Goal: Entertainment & Leisure: Consume media (video, audio)

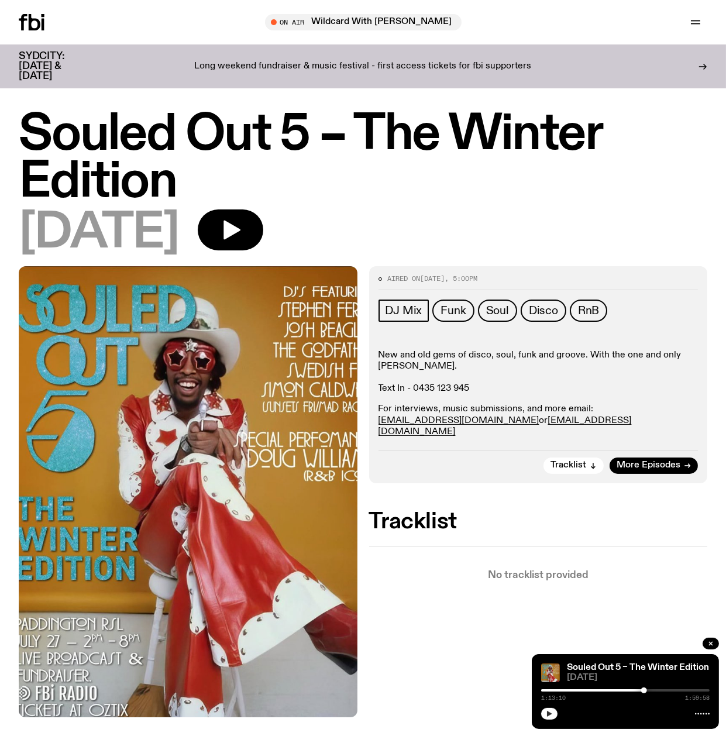
click at [549, 712] on icon "button" at bounding box center [549, 713] width 7 height 7
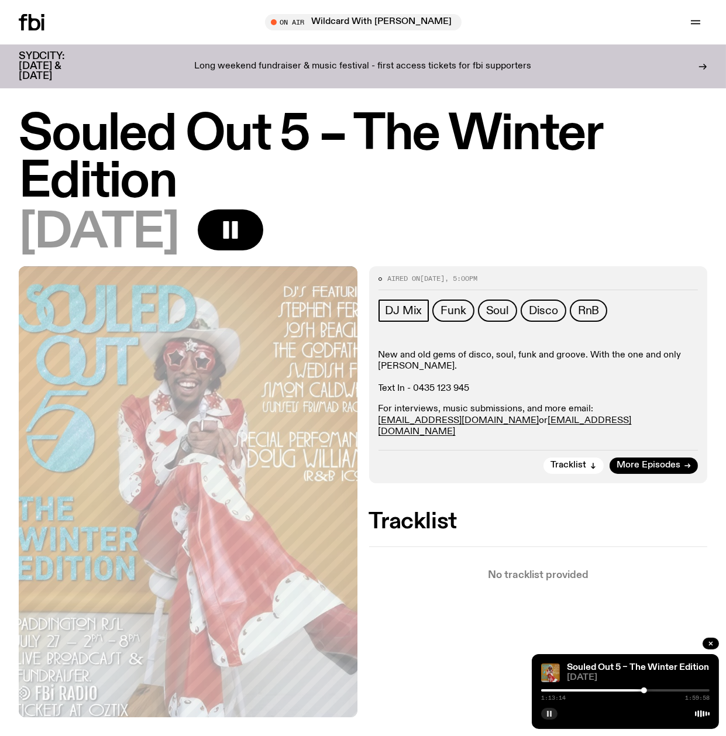
click at [639, 691] on div at bounding box center [560, 690] width 168 height 2
click at [636, 690] on div at bounding box center [636, 690] width 6 height 6
click at [332, 247] on div "[DATE]" at bounding box center [363, 232] width 688 height 47
click at [30, 27] on icon at bounding box center [35, 22] width 12 height 16
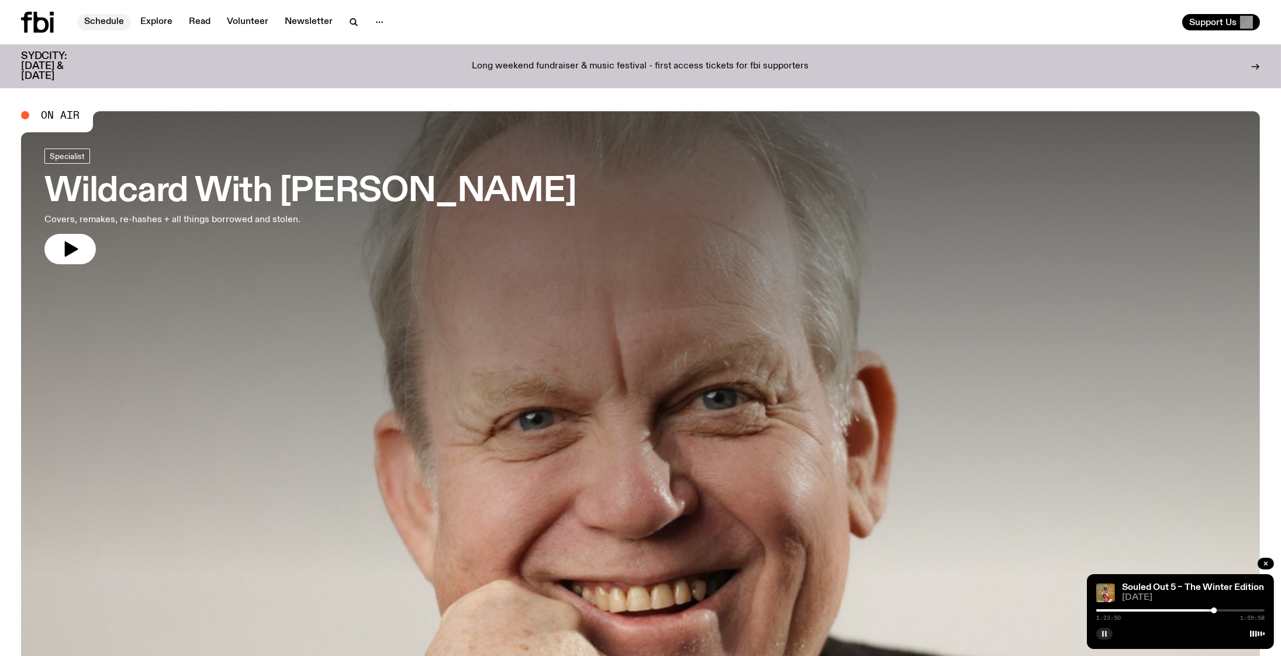
click at [94, 27] on link "Schedule" at bounding box center [104, 22] width 54 height 16
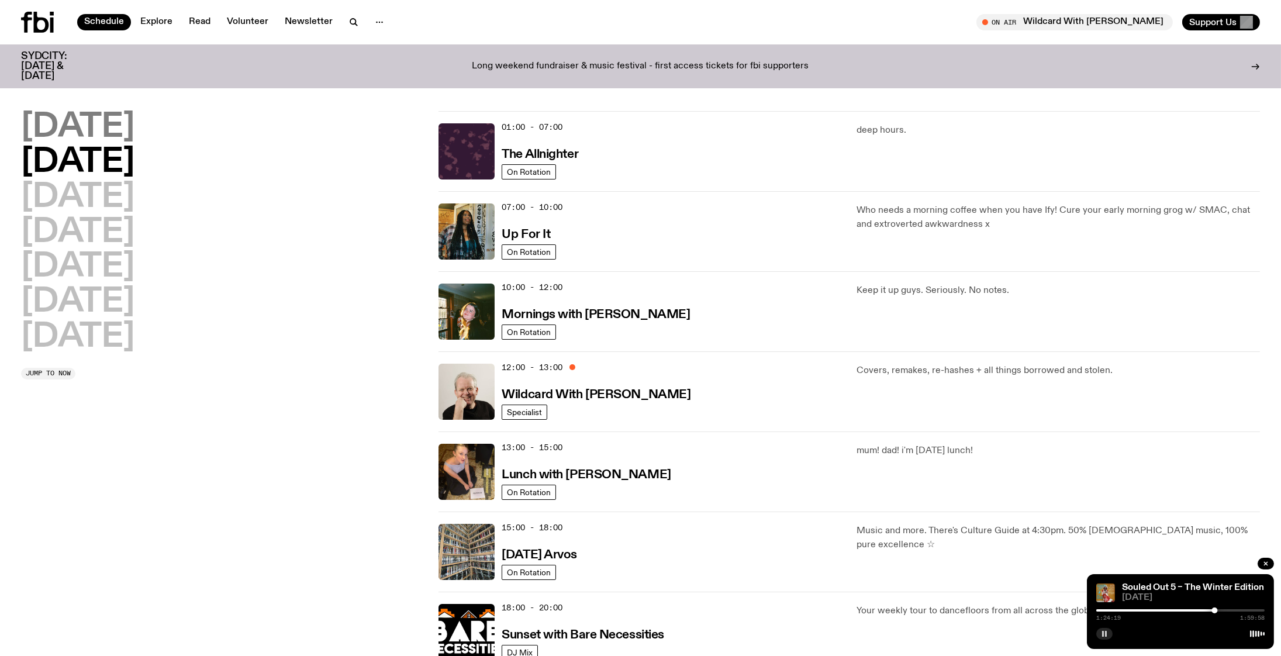
click at [100, 122] on h2 "[DATE]" at bounding box center [77, 127] width 113 height 33
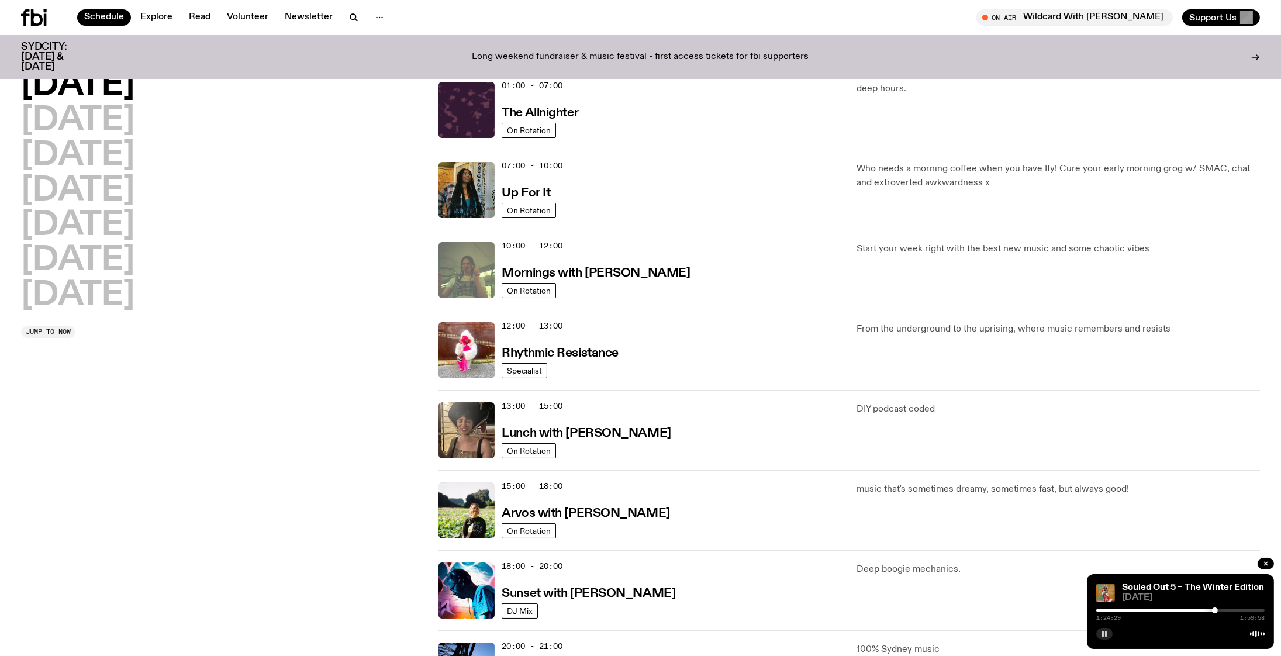
click at [483, 273] on img at bounding box center [467, 270] width 56 height 56
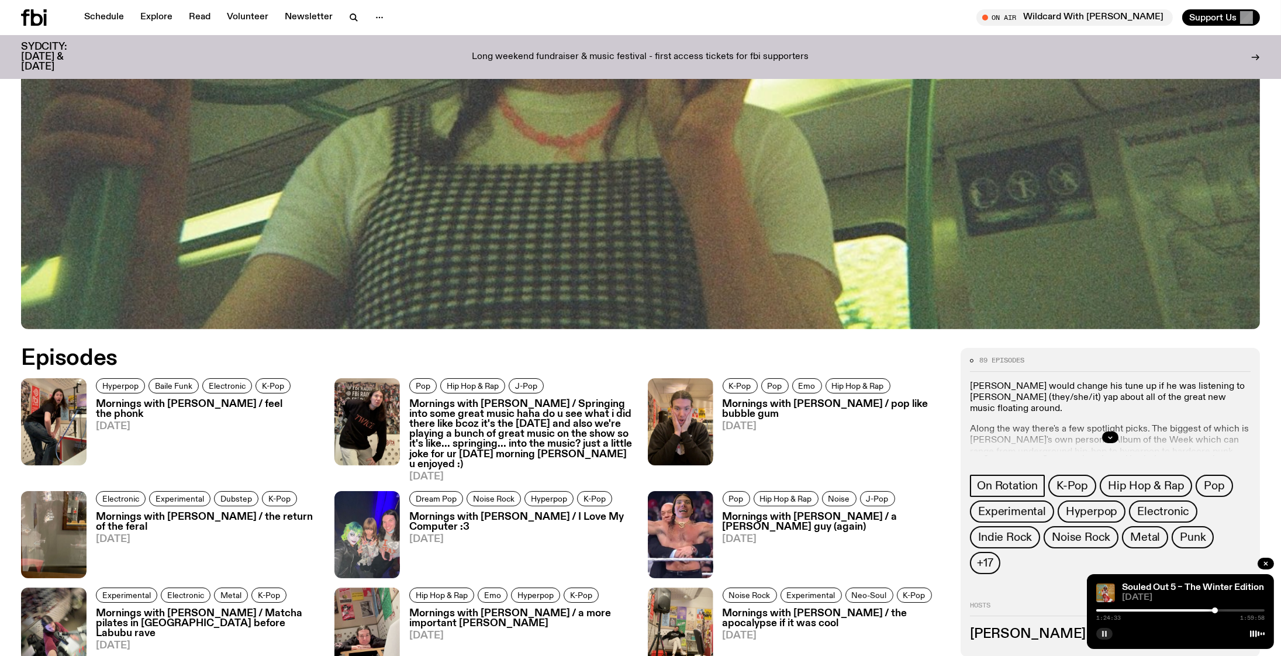
scroll to position [698, 0]
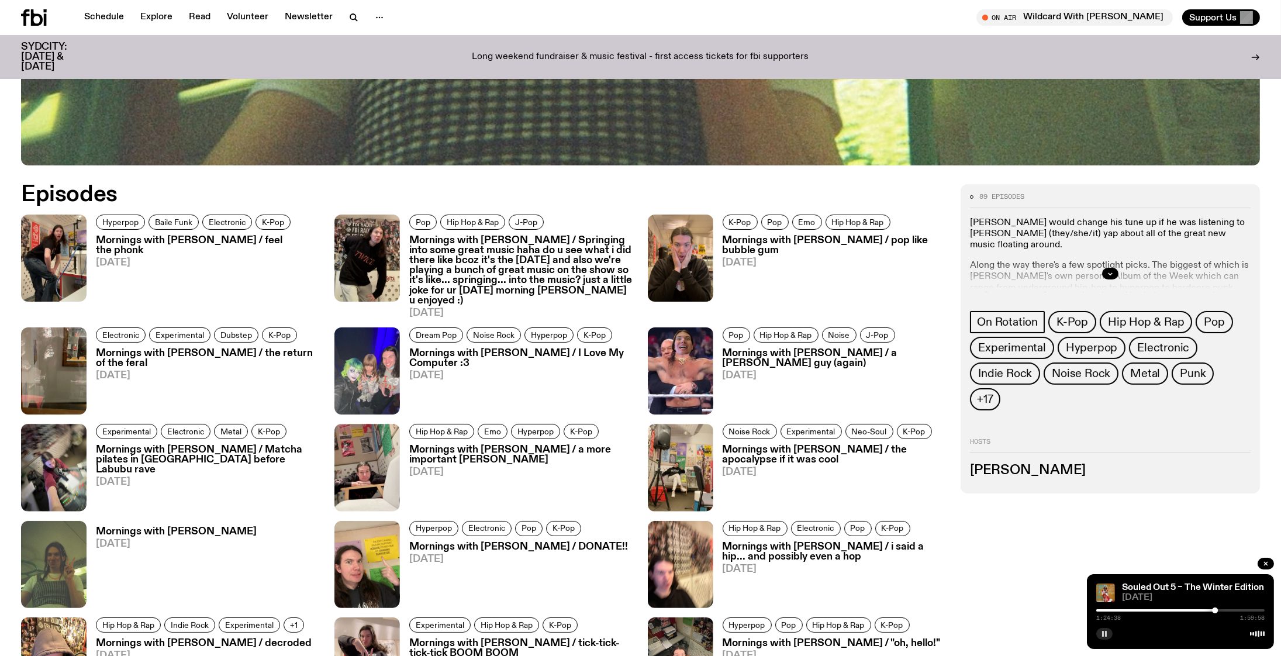
click at [183, 243] on h3 "Mornings with [PERSON_NAME] / feel the phonk" at bounding box center [208, 246] width 225 height 20
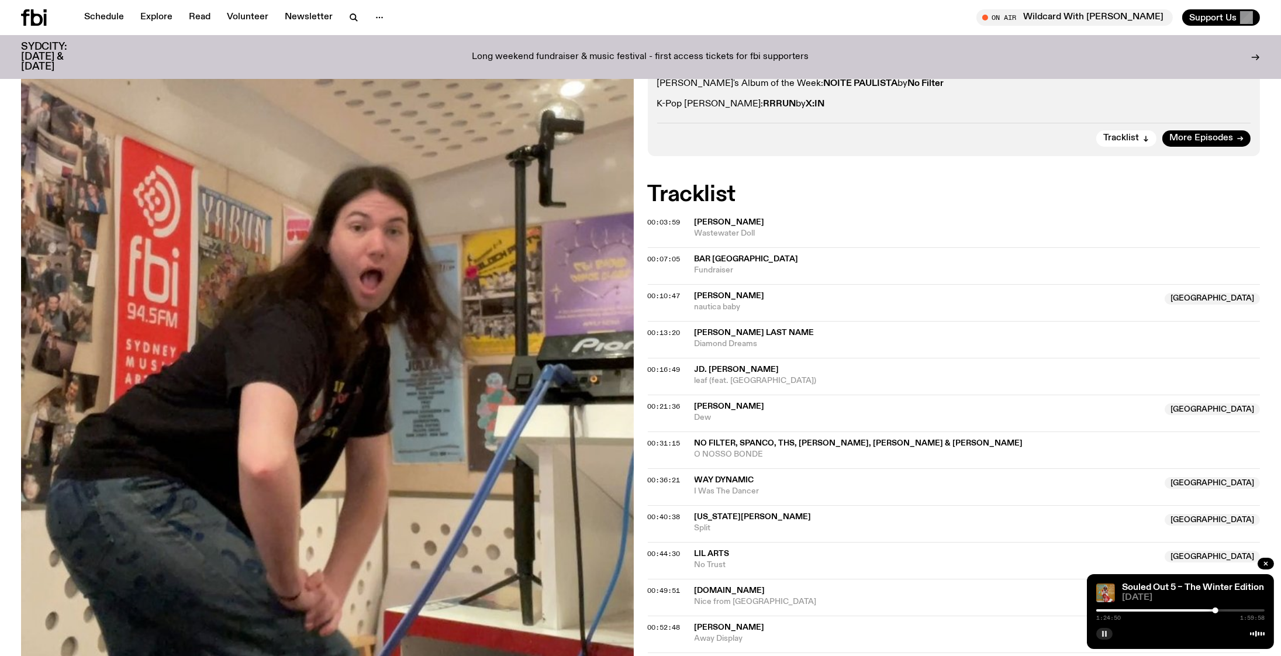
scroll to position [271, 0]
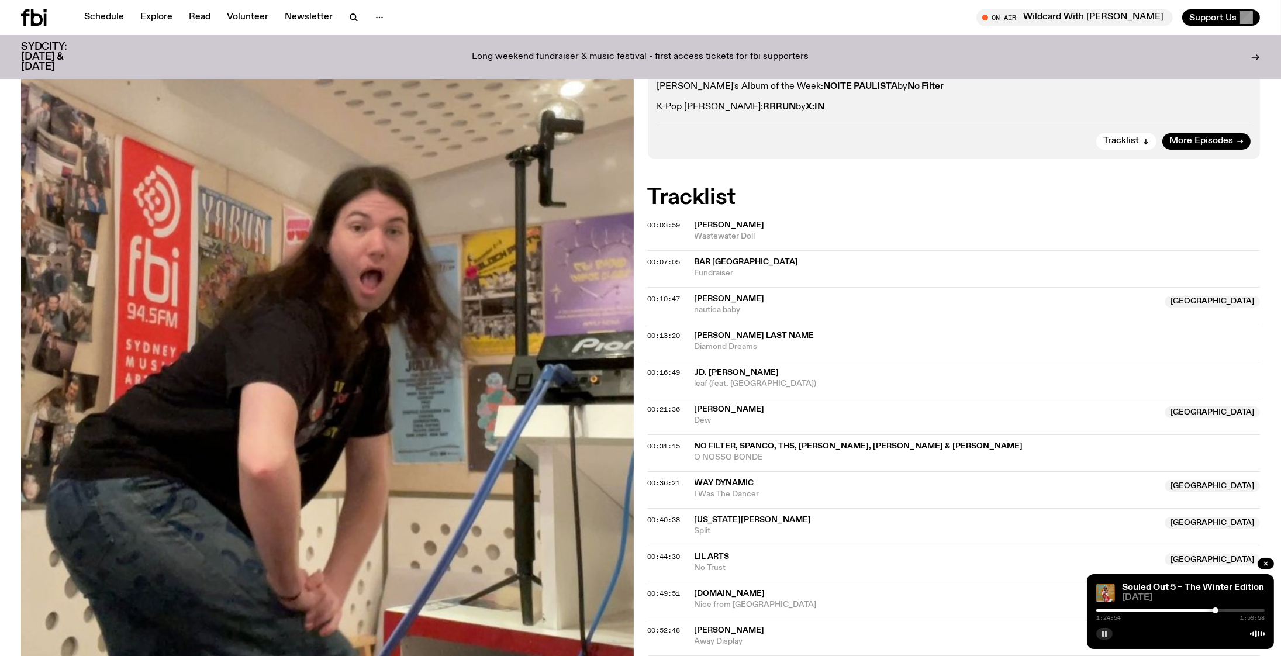
click at [720, 221] on span "[PERSON_NAME]" at bounding box center [730, 225] width 70 height 8
click at [725, 632] on icon "button" at bounding box center [1104, 633] width 7 height 7
click at [643, 215] on div "Aired on [DATE] 10:00am On Rotation Hyperpop Baile Funk Electronic K-Pop much l…" at bounding box center [640, 587] width 1281 height 1265
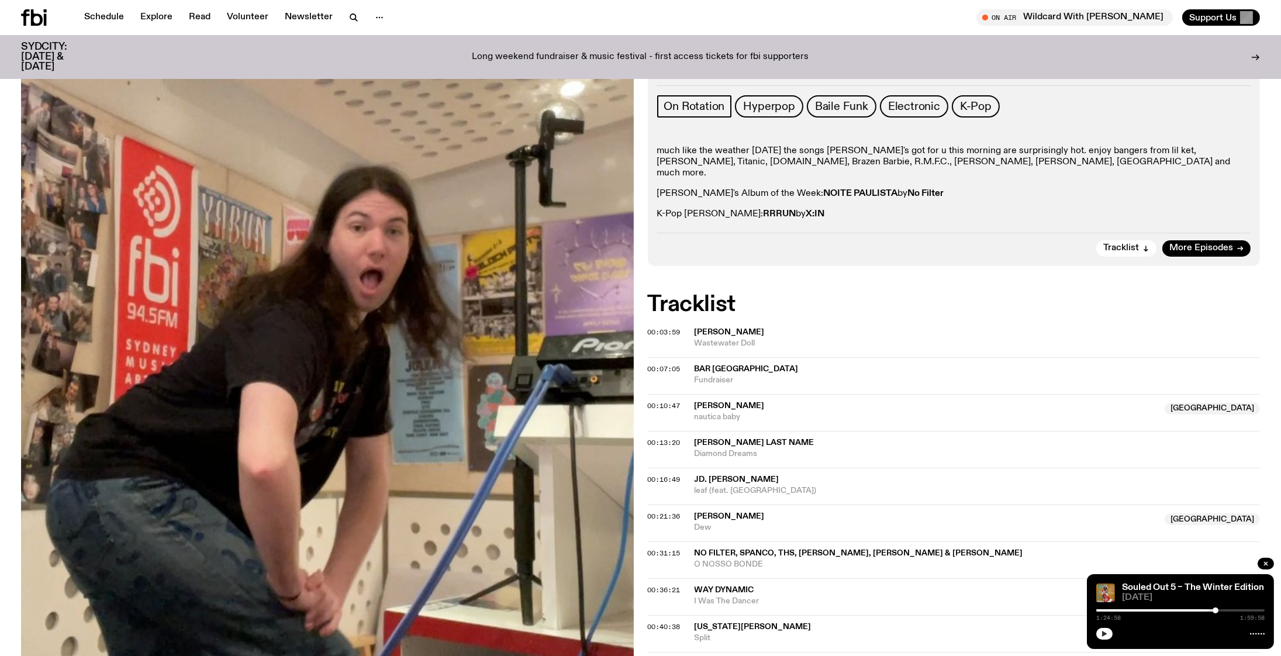
scroll to position [0, 0]
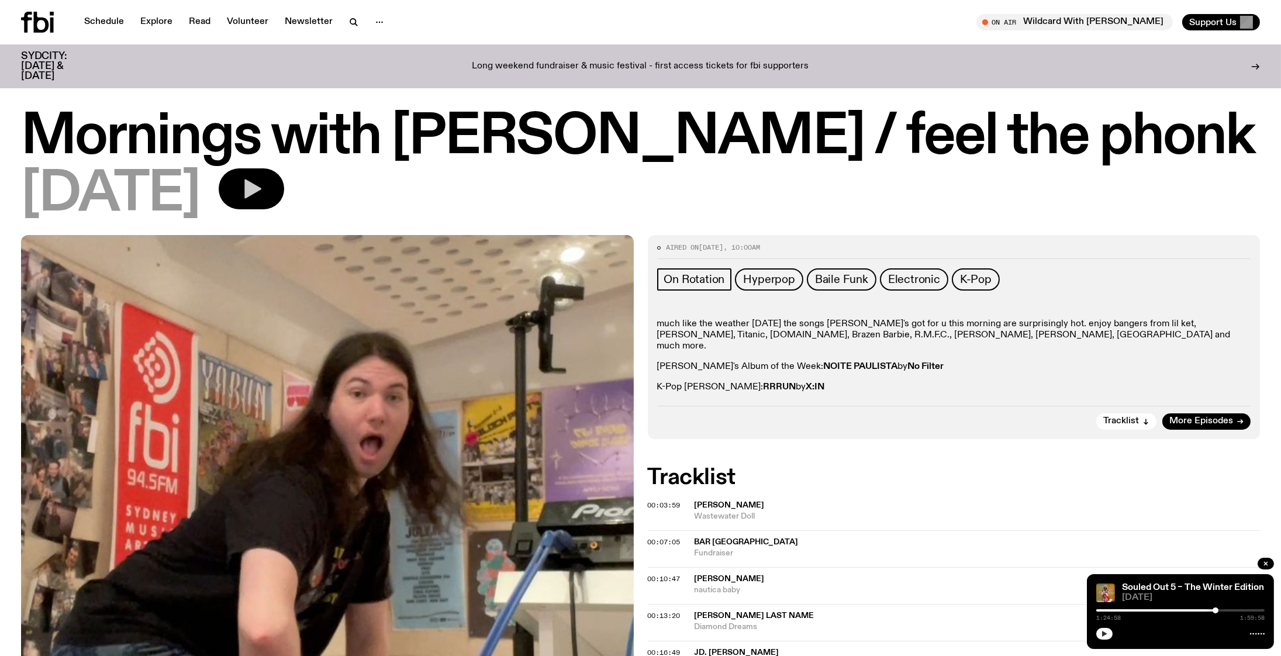
click at [284, 191] on button "button" at bounding box center [252, 188] width 66 height 41
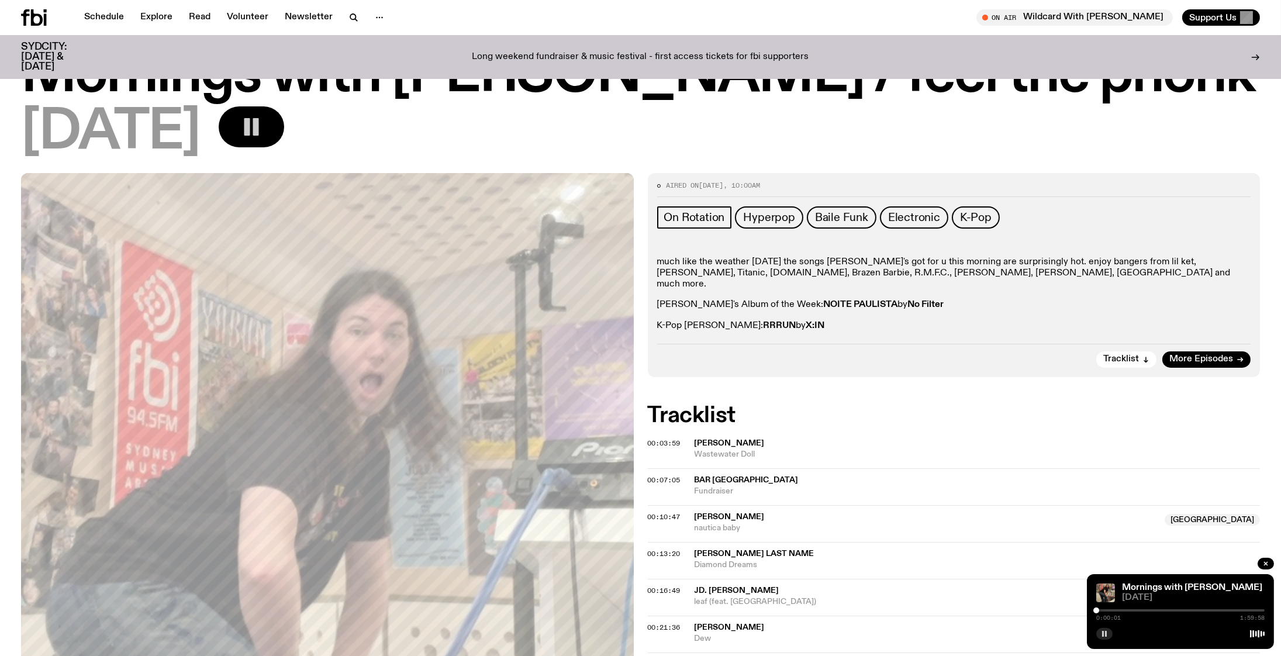
scroll to position [329, 0]
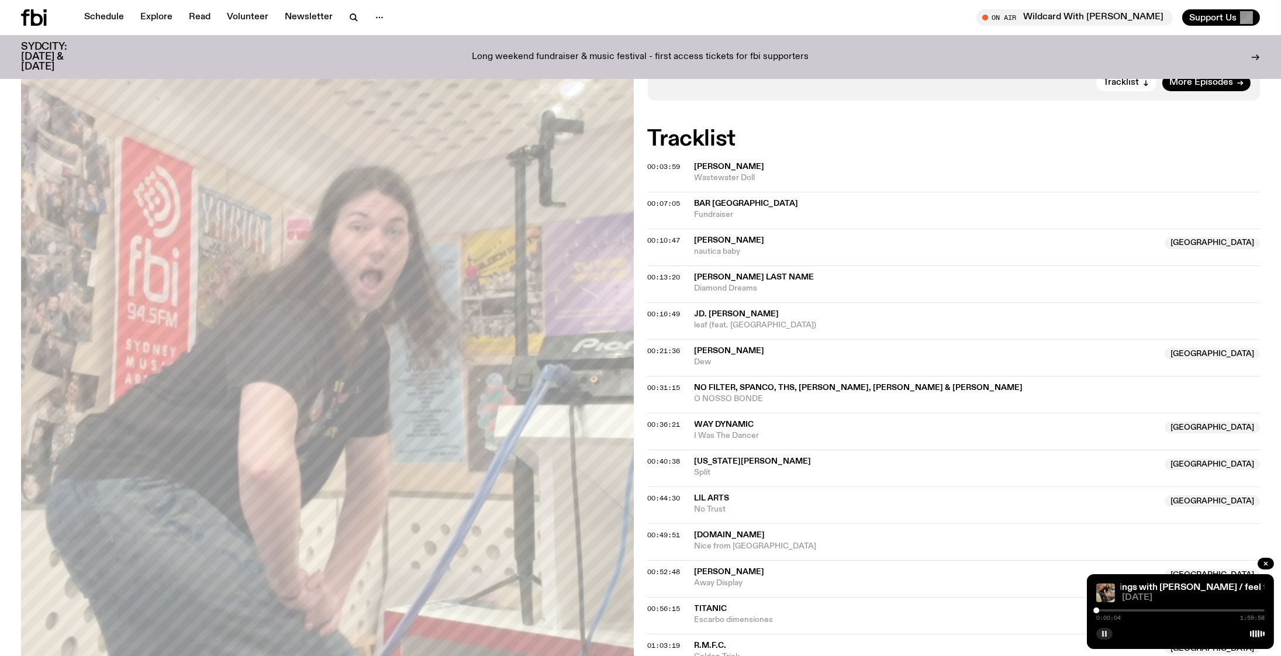
click at [725, 610] on div at bounding box center [1181, 610] width 168 height 2
click at [725, 611] on div at bounding box center [1181, 610] width 168 height 2
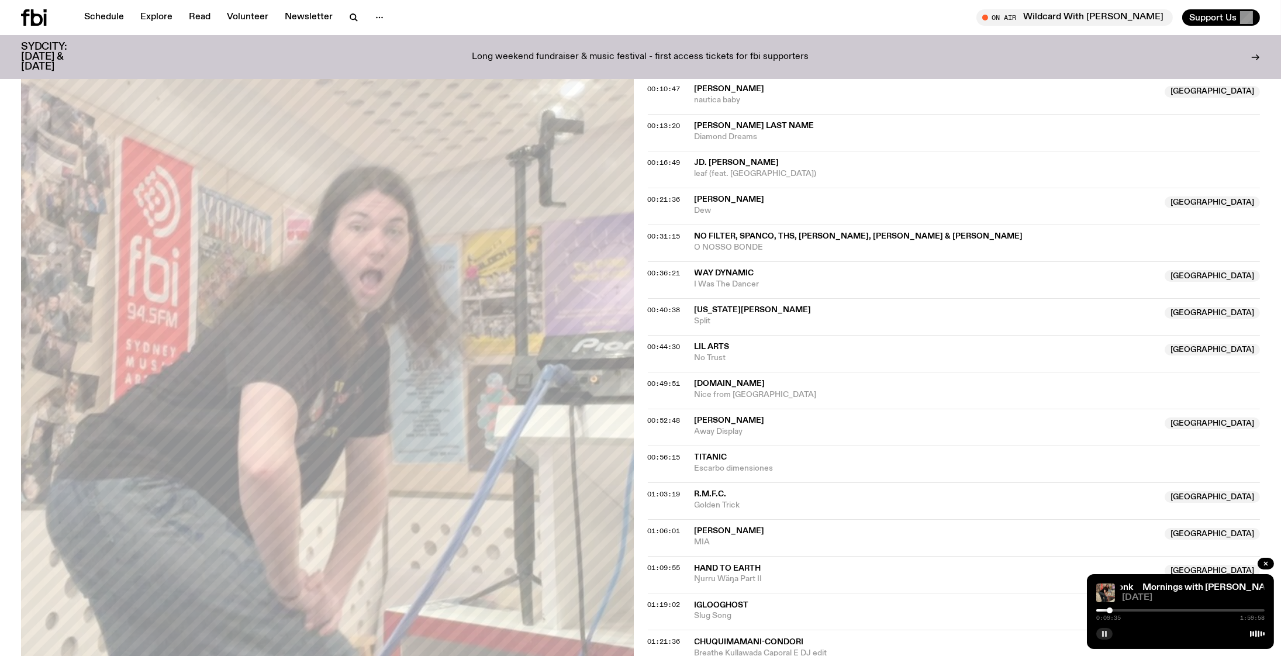
scroll to position [502, 0]
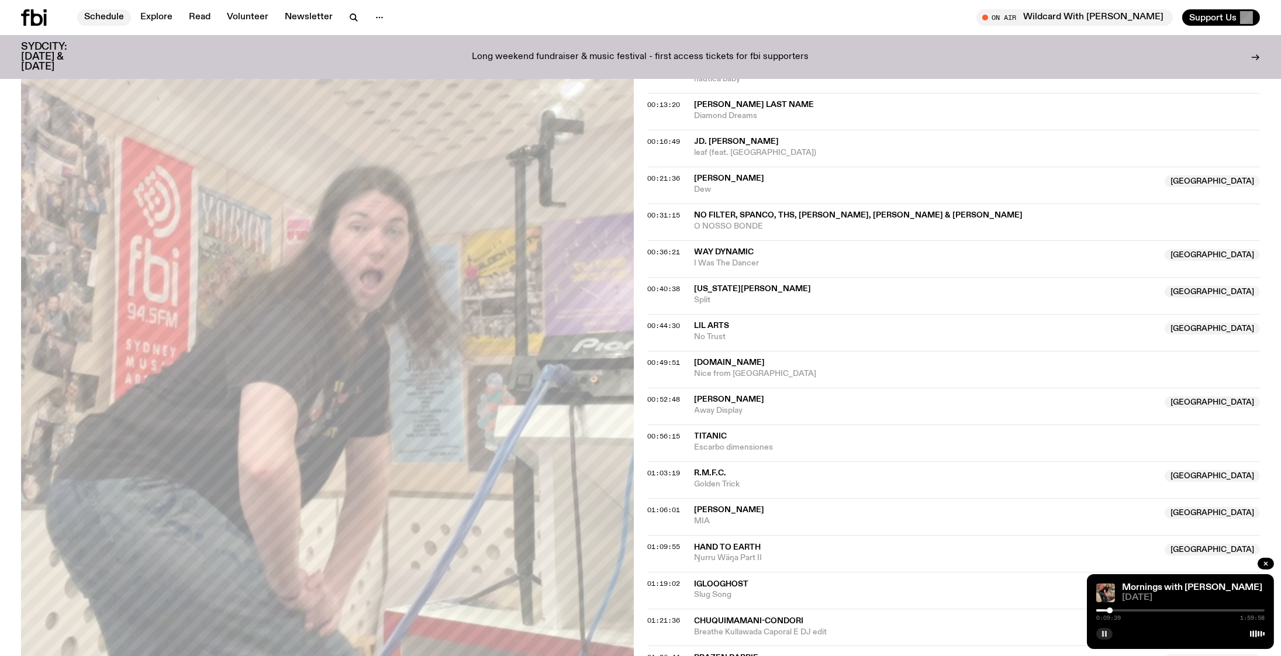
click at [106, 11] on link "Schedule" at bounding box center [104, 17] width 54 height 16
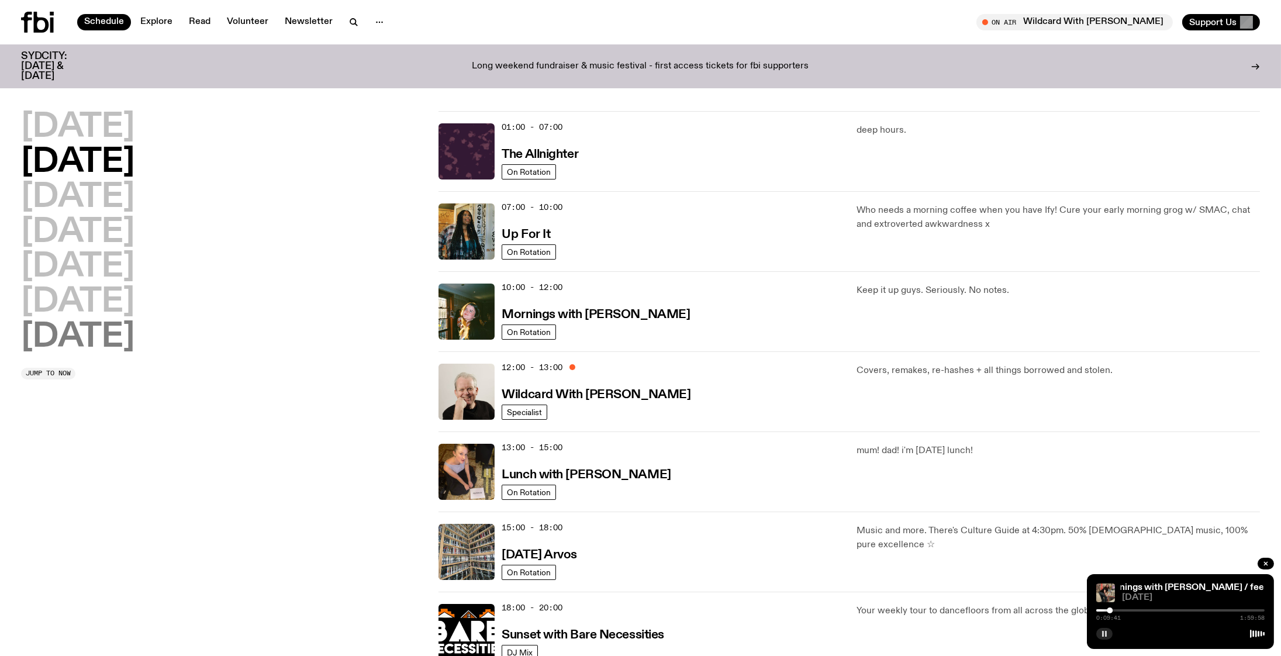
click at [102, 339] on h2 "[DATE]" at bounding box center [77, 337] width 113 height 33
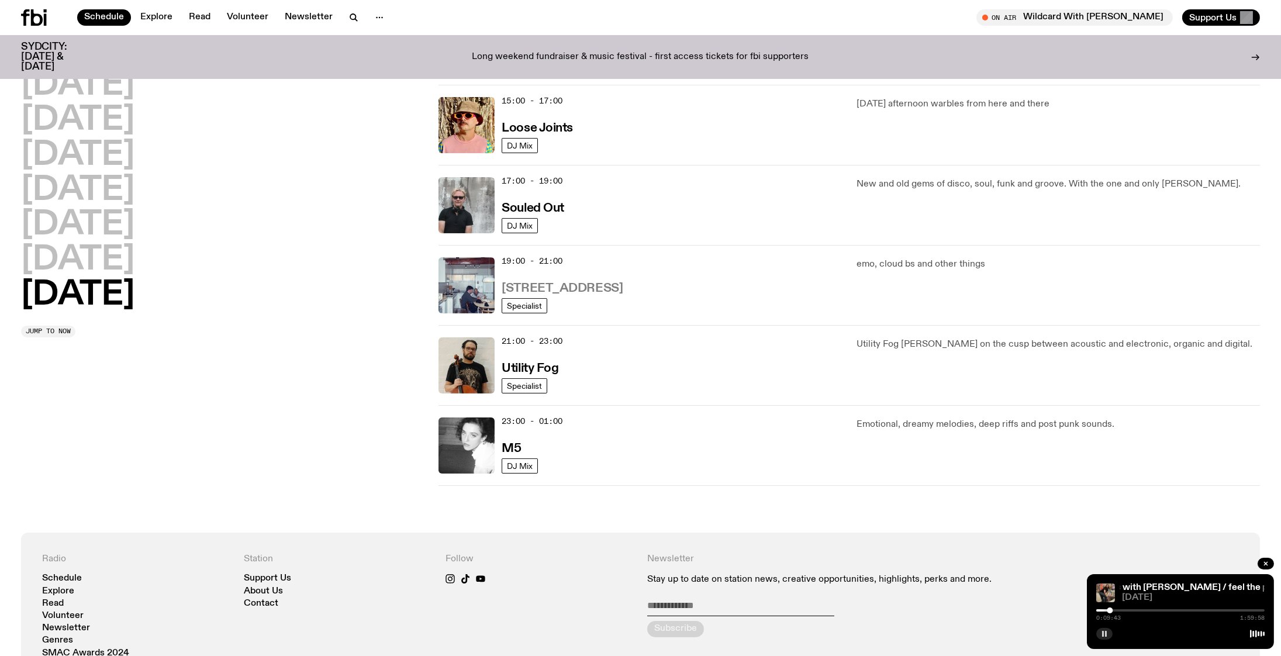
scroll to position [649, 0]
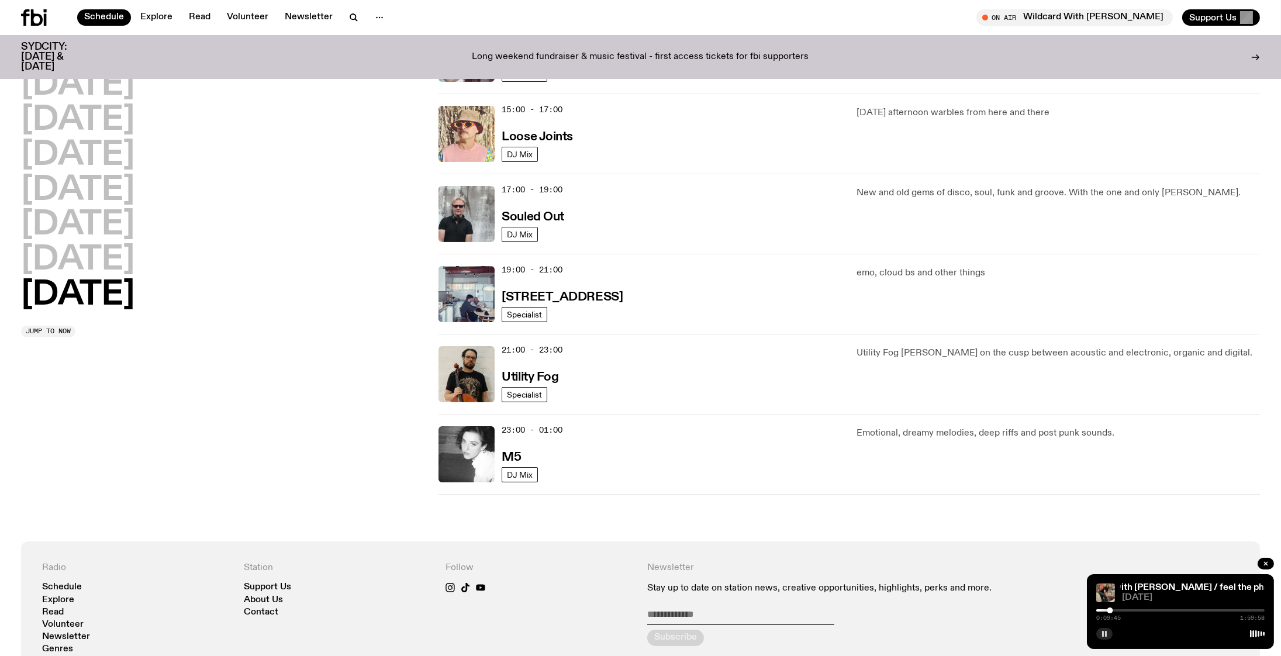
click at [486, 139] on img at bounding box center [467, 134] width 56 height 56
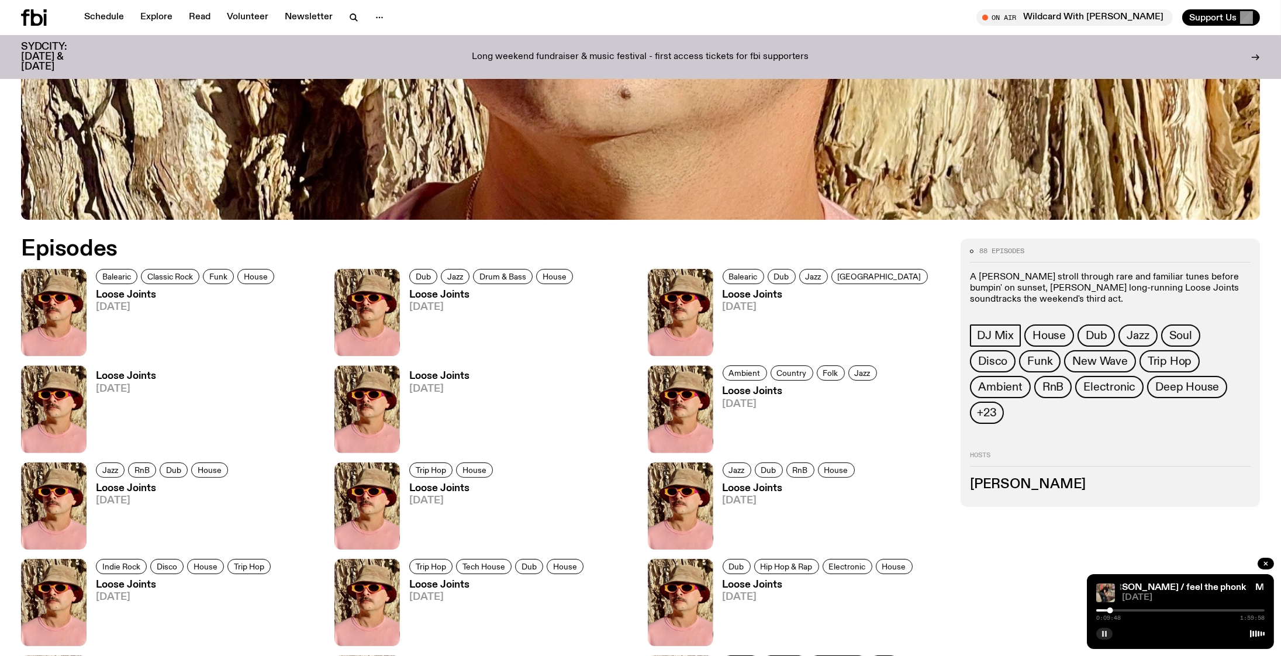
scroll to position [560, 0]
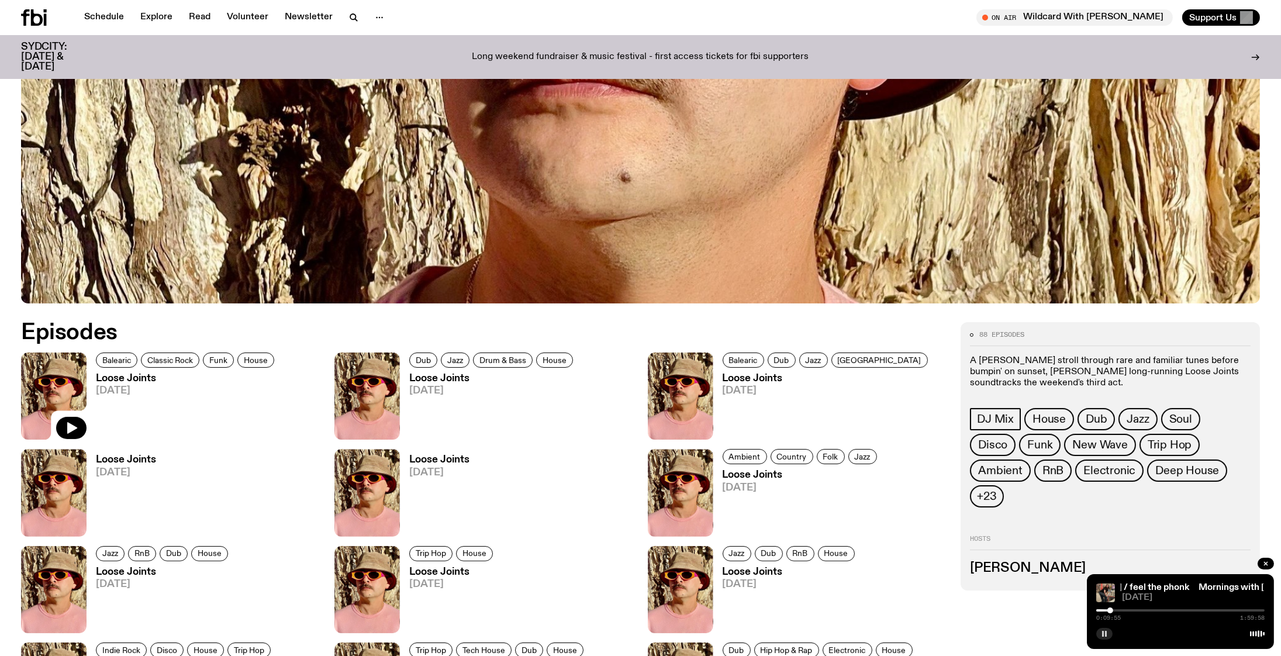
click at [63, 385] on img at bounding box center [54, 396] width 66 height 87
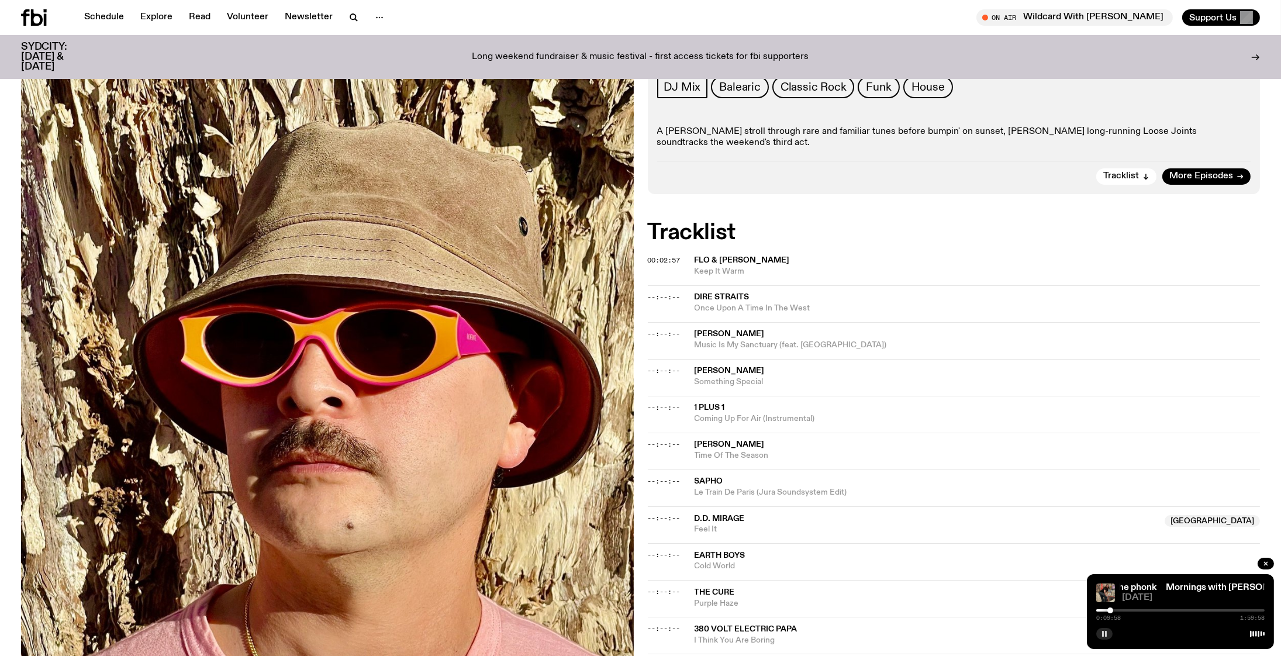
scroll to position [77, 0]
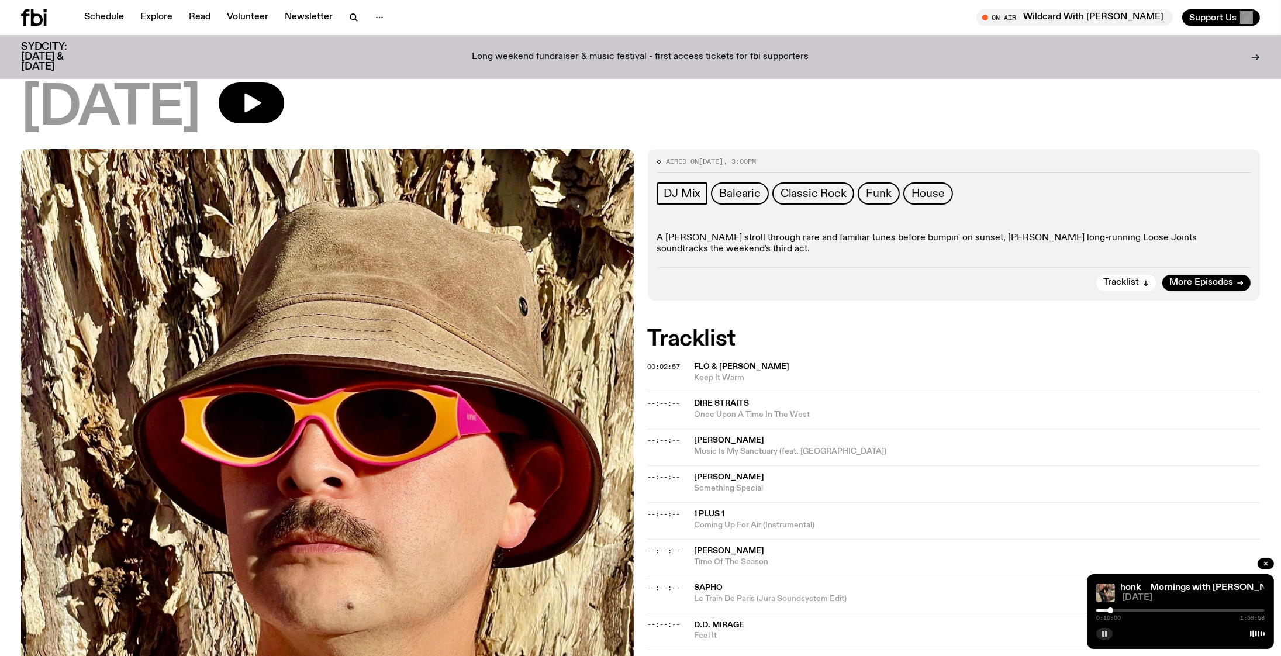
click at [263, 93] on icon "button" at bounding box center [251, 102] width 23 height 23
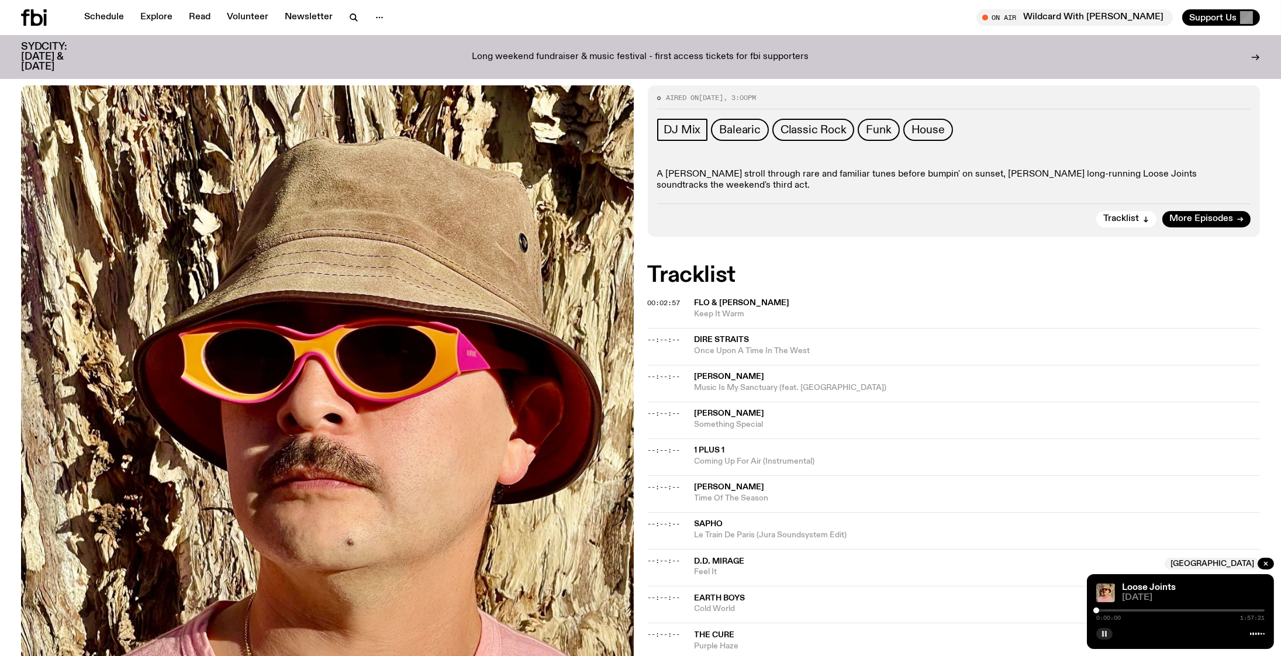
scroll to position [143, 0]
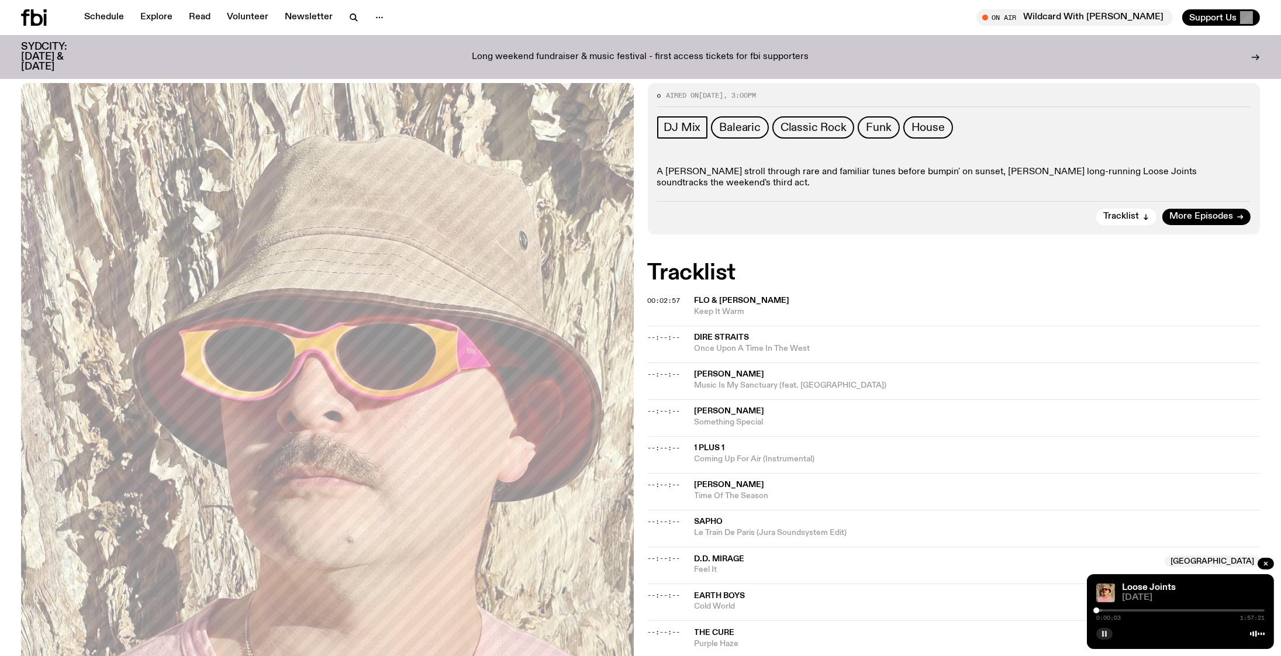
click at [725, 610] on div at bounding box center [1181, 610] width 168 height 2
click at [725, 610] on div at bounding box center [1024, 610] width 168 height 2
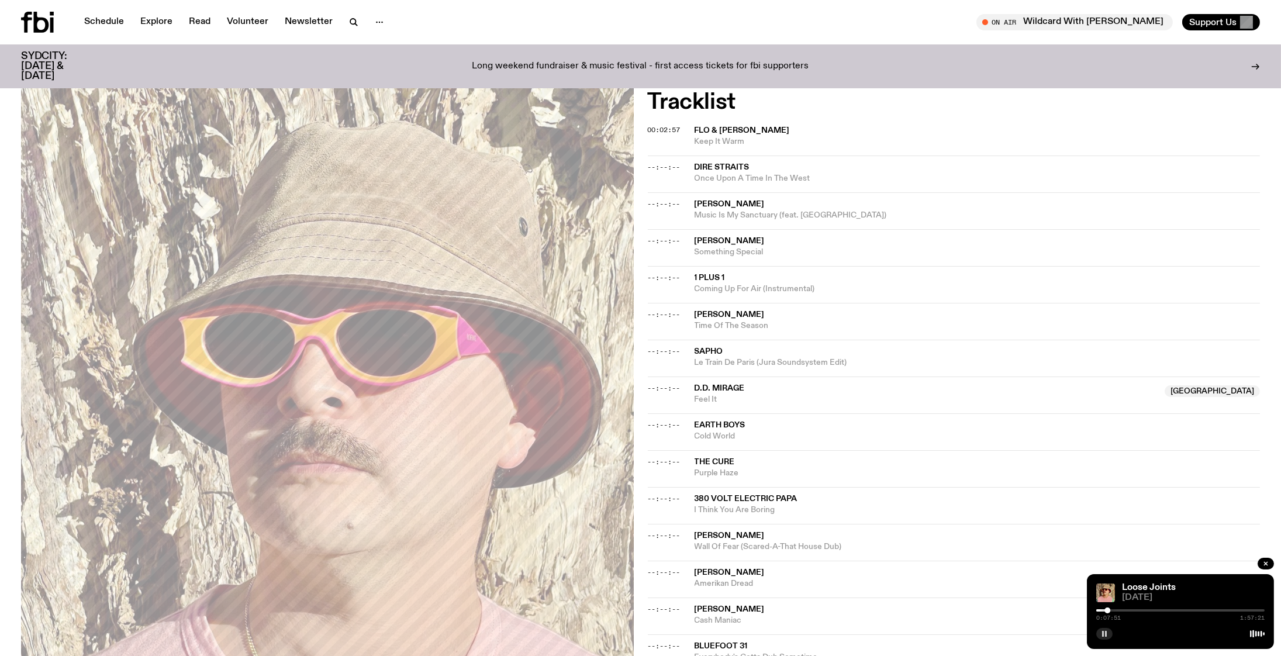
scroll to position [0, 0]
